Goal: Task Accomplishment & Management: Manage account settings

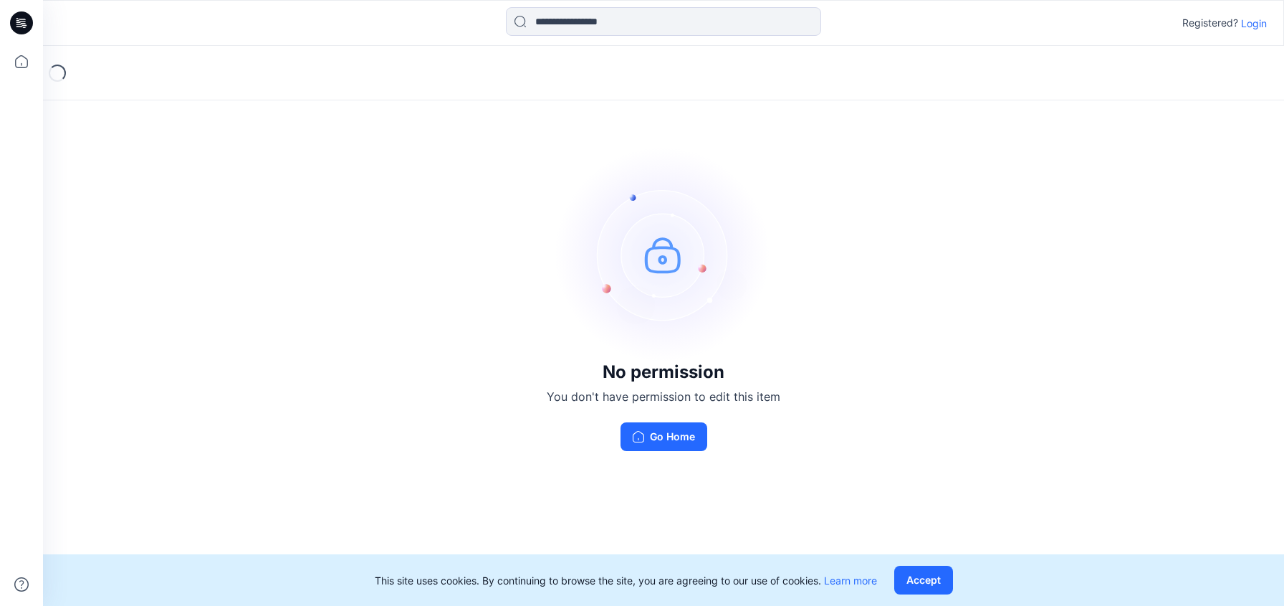
click at [1245, 22] on p "Login" at bounding box center [1254, 23] width 26 height 15
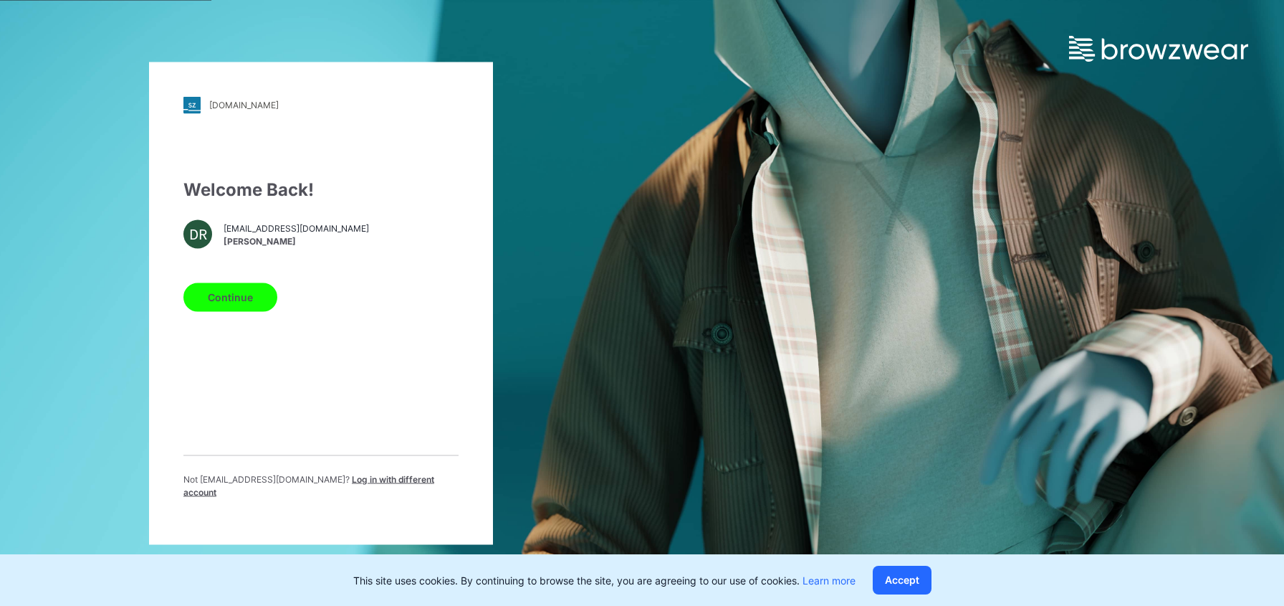
click at [229, 305] on button "Continue" at bounding box center [230, 296] width 94 height 29
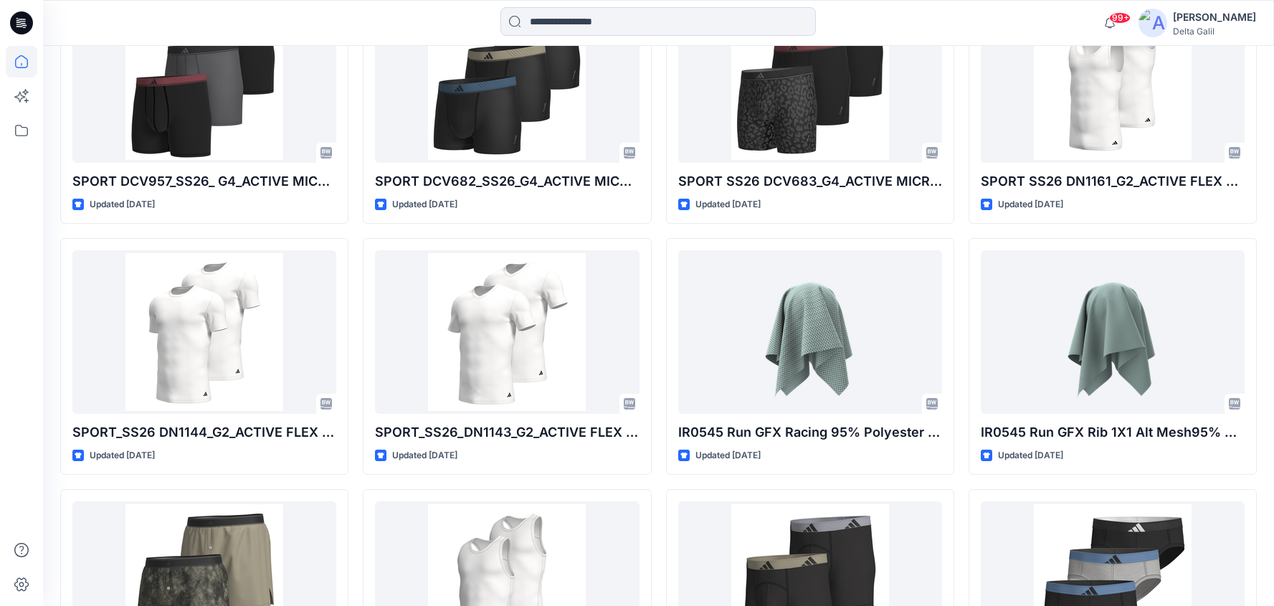
scroll to position [4504, 0]
